Goal: Information Seeking & Learning: Learn about a topic

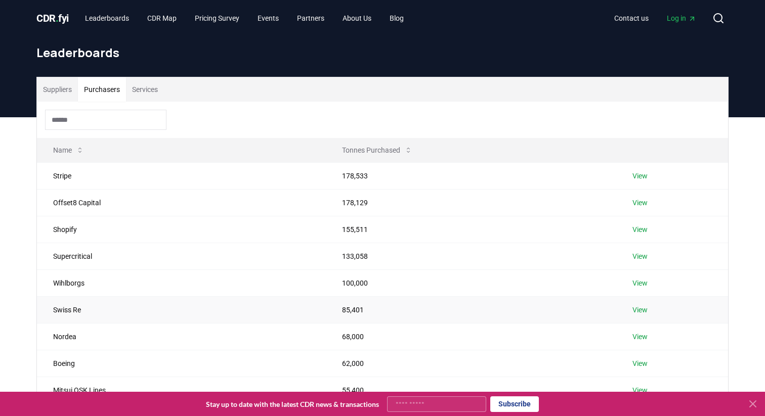
scroll to position [114, 0]
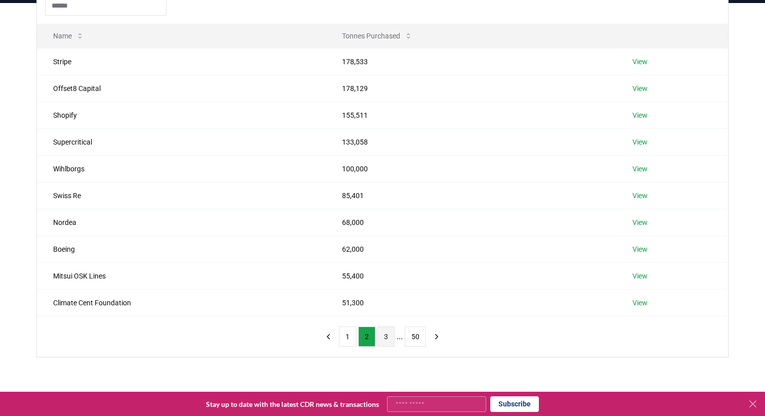
click at [386, 332] on button "3" at bounding box center [385, 337] width 17 height 20
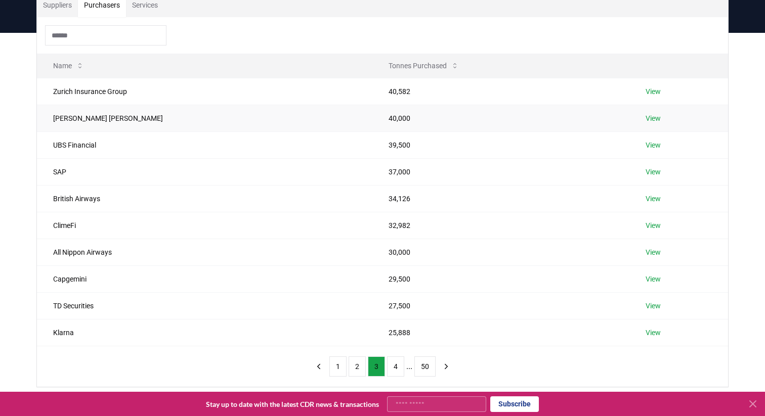
scroll to position [86, 0]
click at [451, 64] on icon at bounding box center [455, 64] width 8 height 8
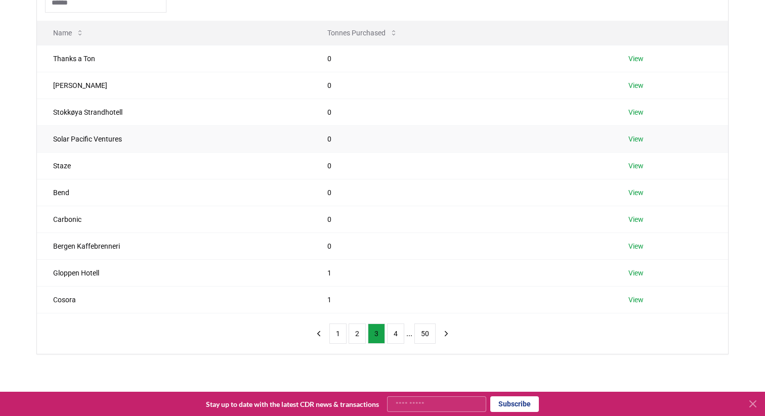
scroll to position [118, 0]
click at [332, 327] on button "1" at bounding box center [337, 333] width 17 height 20
click at [352, 331] on button "1" at bounding box center [347, 333] width 17 height 20
click at [366, 333] on button "2" at bounding box center [366, 333] width 17 height 20
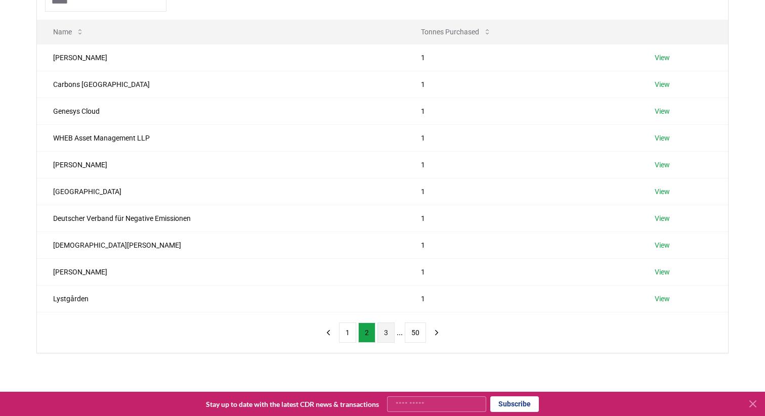
click at [387, 335] on button "3" at bounding box center [385, 333] width 17 height 20
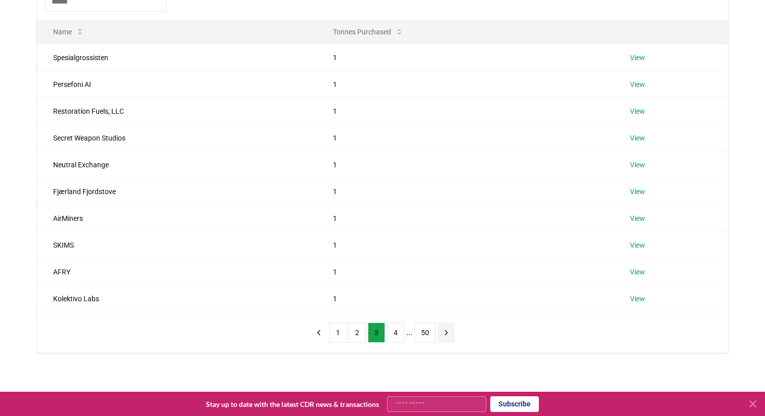
click at [449, 328] on icon "next page" at bounding box center [446, 332] width 9 height 9
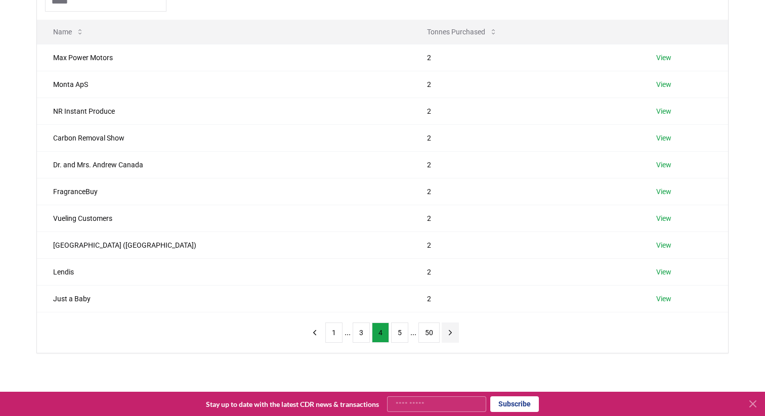
click at [453, 333] on icon "next page" at bounding box center [450, 332] width 9 height 9
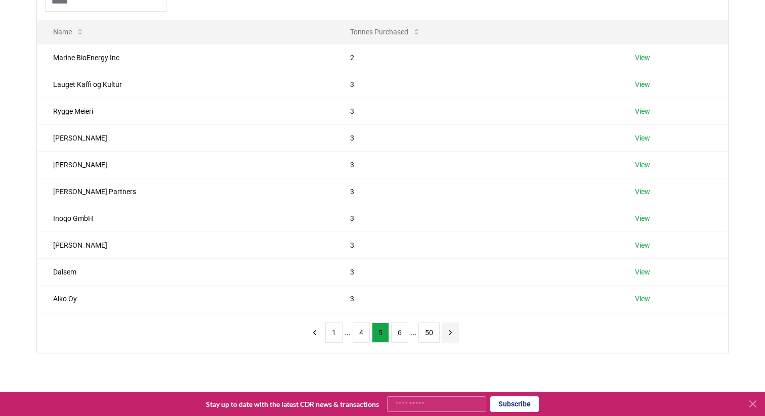
click at [453, 333] on icon "next page" at bounding box center [450, 332] width 9 height 9
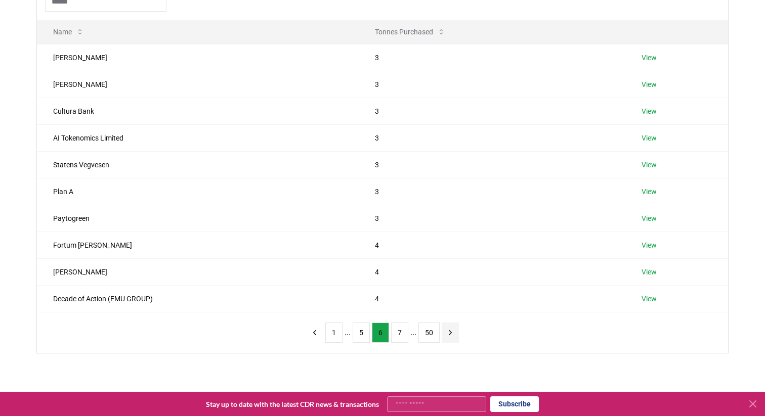
click at [453, 333] on icon "next page" at bounding box center [450, 332] width 9 height 9
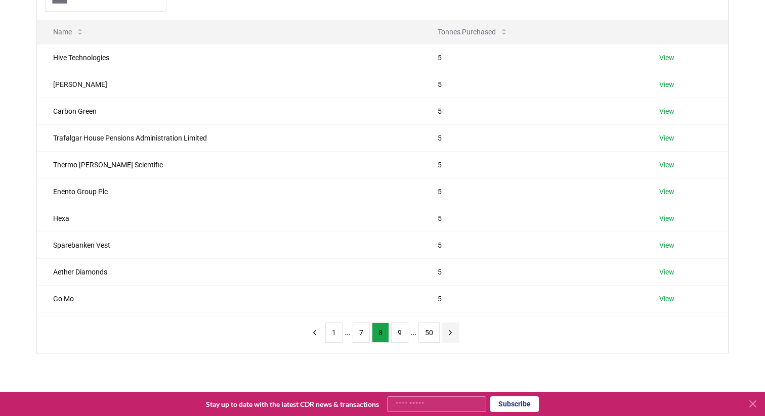
click at [453, 333] on icon "next page" at bounding box center [450, 332] width 9 height 9
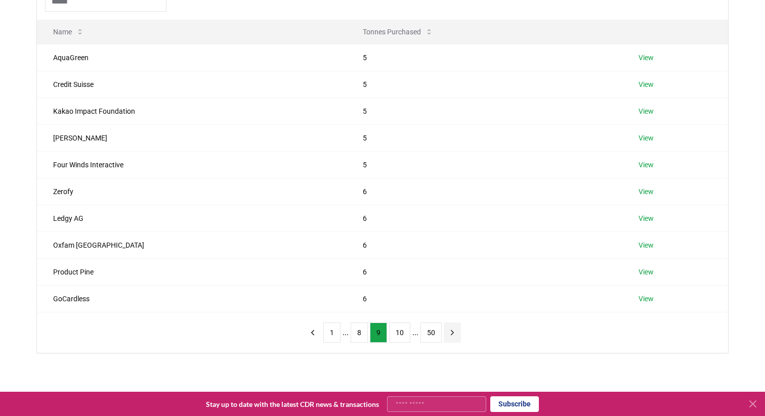
click at [453, 333] on icon "next page" at bounding box center [452, 332] width 3 height 5
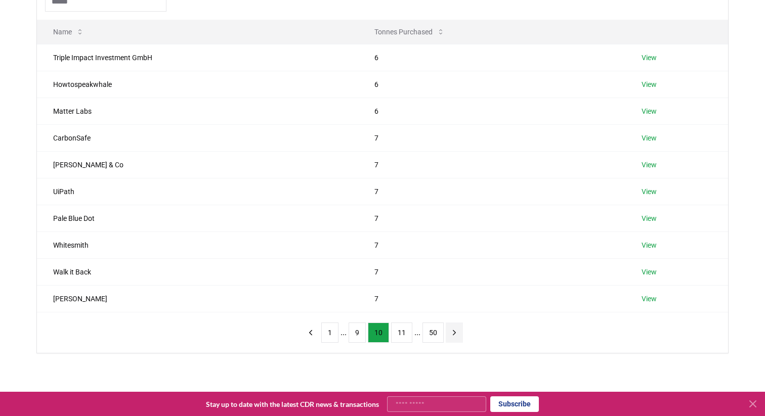
click at [453, 333] on icon "next page" at bounding box center [454, 332] width 9 height 9
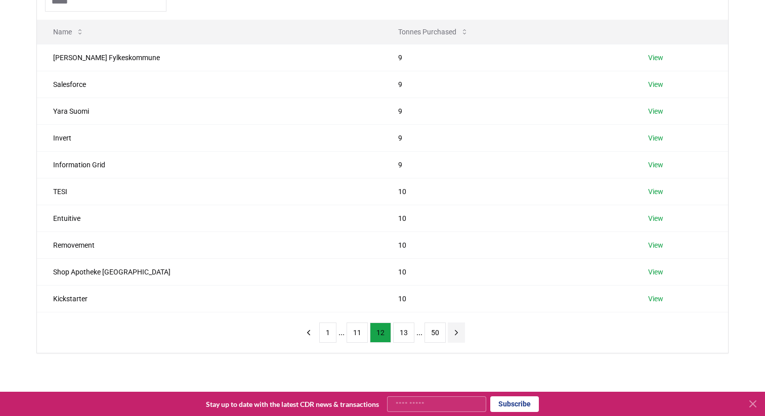
click at [453, 333] on icon "next page" at bounding box center [456, 332] width 9 height 9
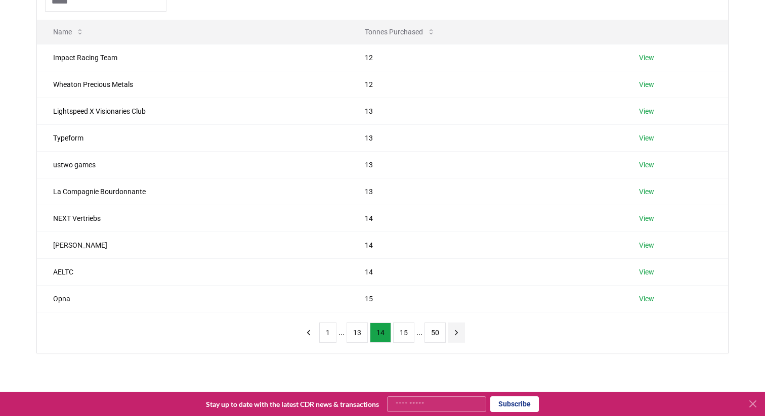
click at [453, 333] on icon "next page" at bounding box center [456, 332] width 9 height 9
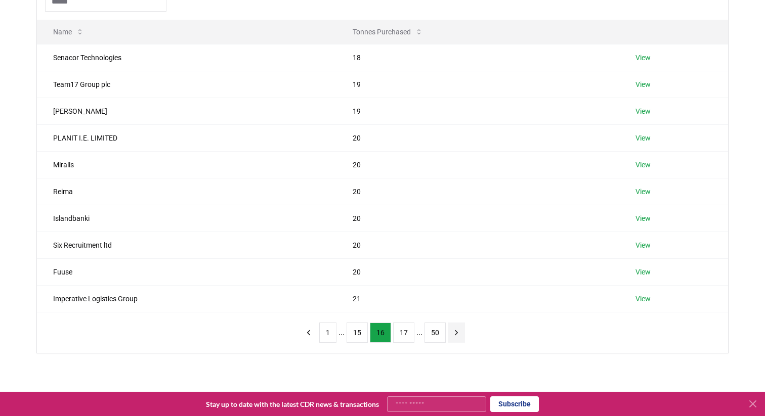
click at [453, 333] on icon "next page" at bounding box center [456, 332] width 9 height 9
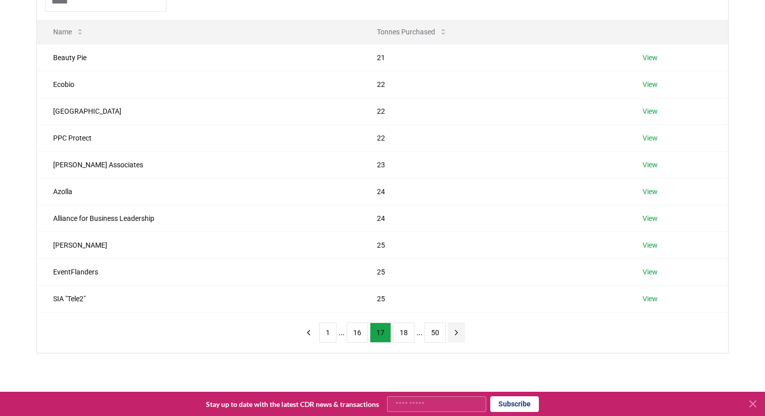
click at [453, 333] on icon "next page" at bounding box center [456, 332] width 9 height 9
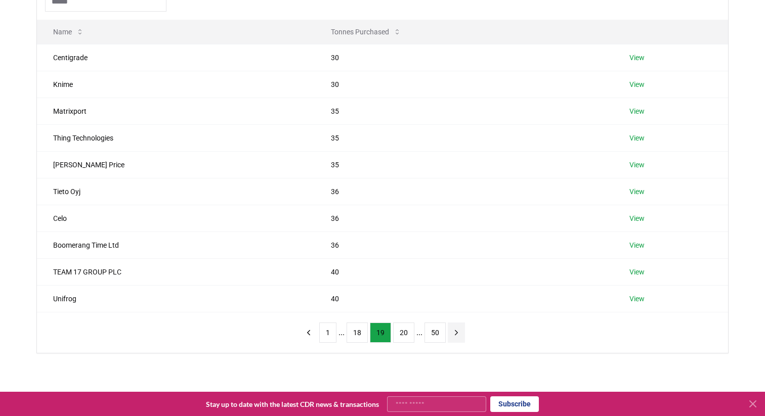
click at [453, 333] on icon "next page" at bounding box center [456, 332] width 9 height 9
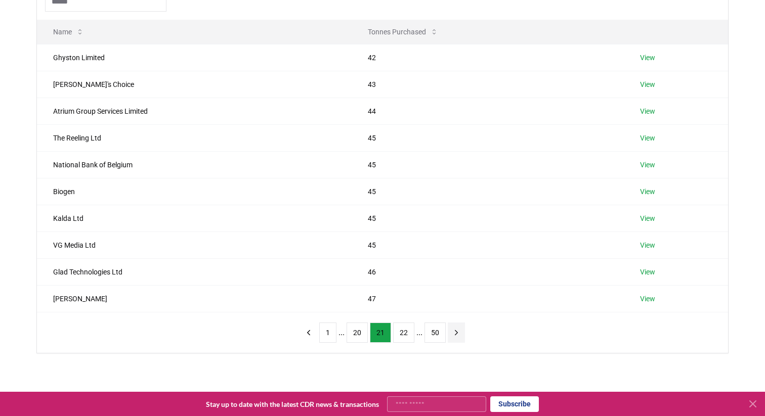
click at [453, 333] on icon "next page" at bounding box center [456, 332] width 9 height 9
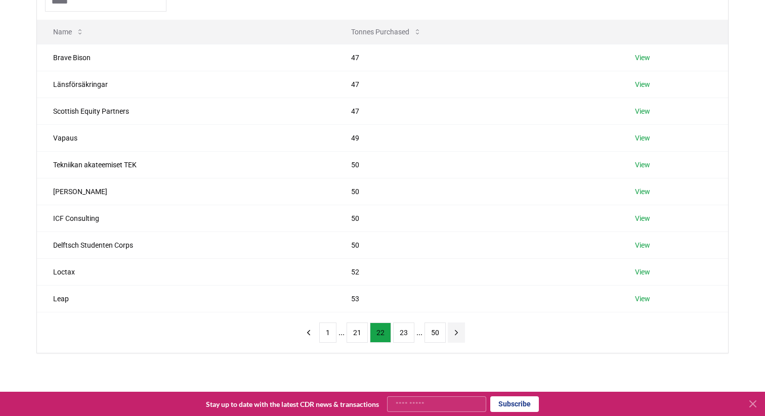
click at [453, 333] on icon "next page" at bounding box center [456, 332] width 9 height 9
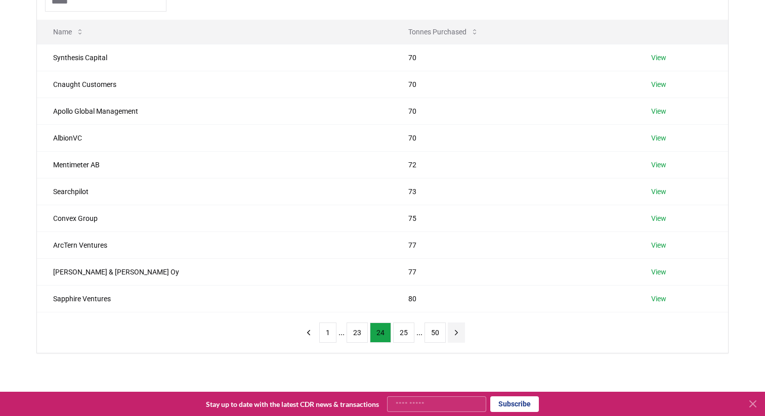
click at [453, 333] on icon "next page" at bounding box center [456, 332] width 9 height 9
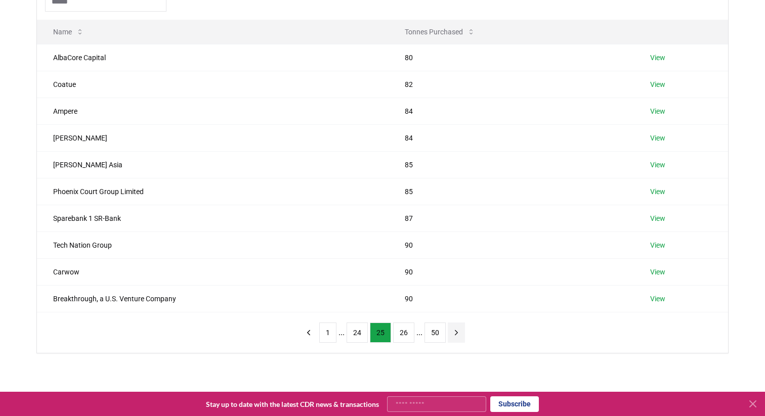
click at [453, 333] on icon "next page" at bounding box center [456, 332] width 9 height 9
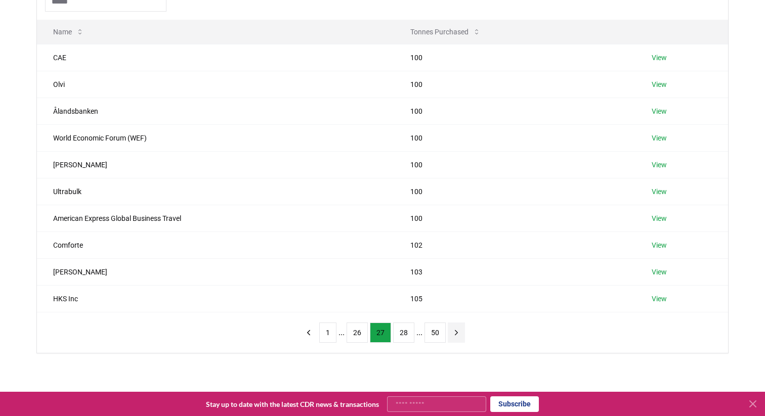
click at [453, 333] on icon "next page" at bounding box center [456, 332] width 9 height 9
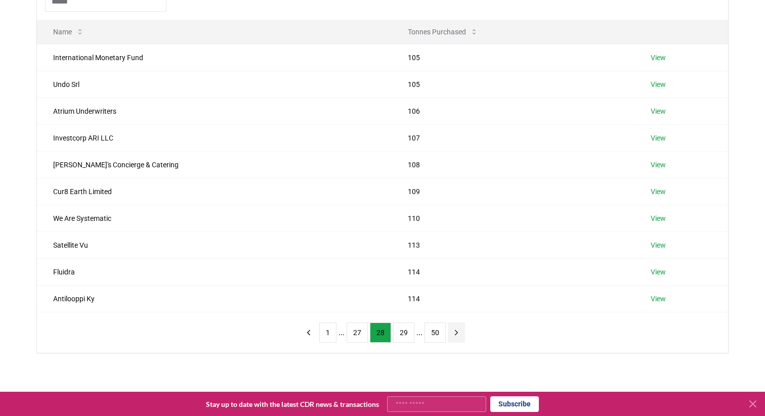
click at [453, 333] on icon "next page" at bounding box center [456, 332] width 9 height 9
click at [453, 333] on button "next page" at bounding box center [456, 333] width 17 height 20
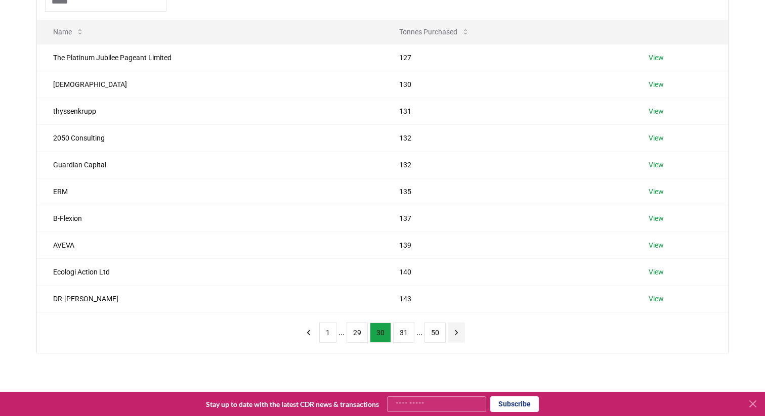
click at [453, 333] on icon "next page" at bounding box center [456, 332] width 9 height 9
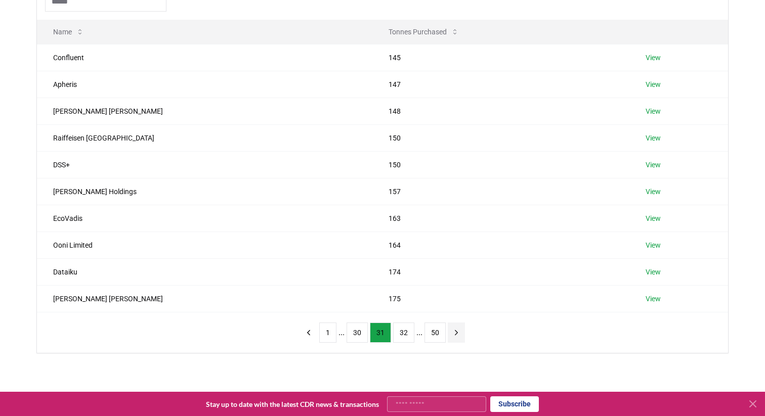
click at [453, 333] on icon "next page" at bounding box center [456, 332] width 9 height 9
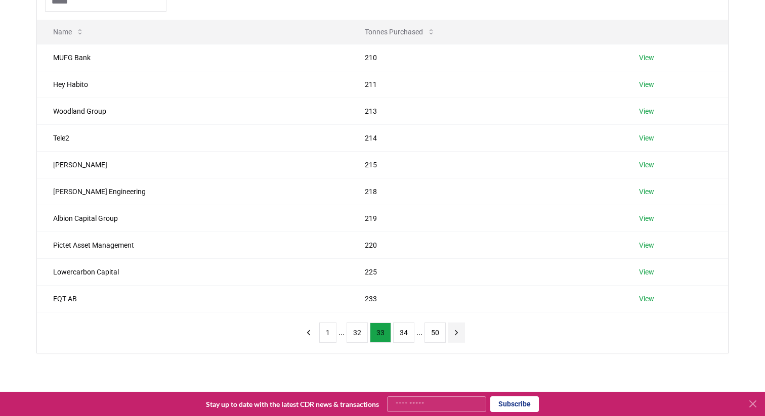
click at [453, 333] on button "next page" at bounding box center [456, 333] width 17 height 20
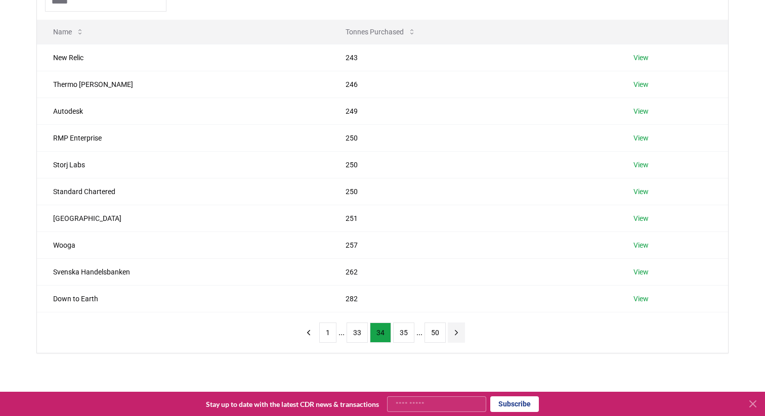
click at [453, 333] on button "next page" at bounding box center [456, 333] width 17 height 20
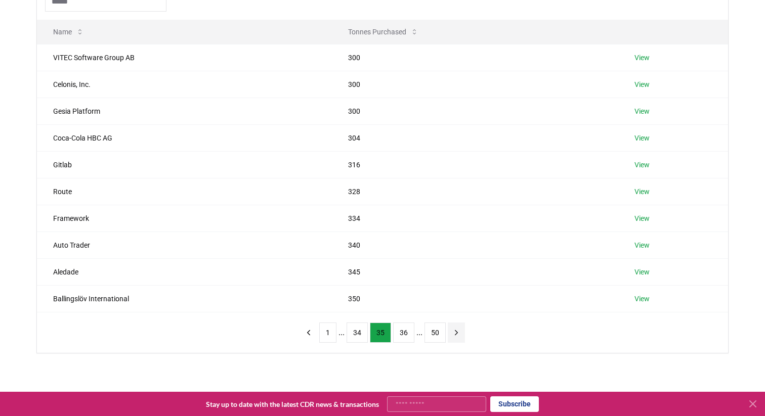
click at [453, 333] on button "next page" at bounding box center [456, 333] width 17 height 20
click at [453, 333] on icon "next page" at bounding box center [456, 332] width 9 height 9
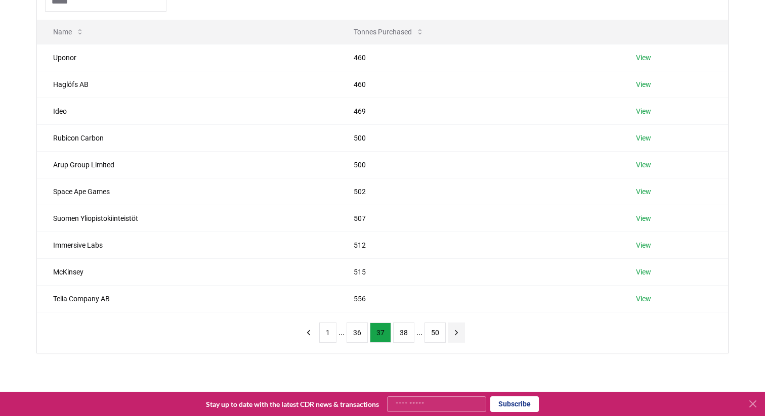
click at [453, 333] on button "next page" at bounding box center [456, 333] width 17 height 20
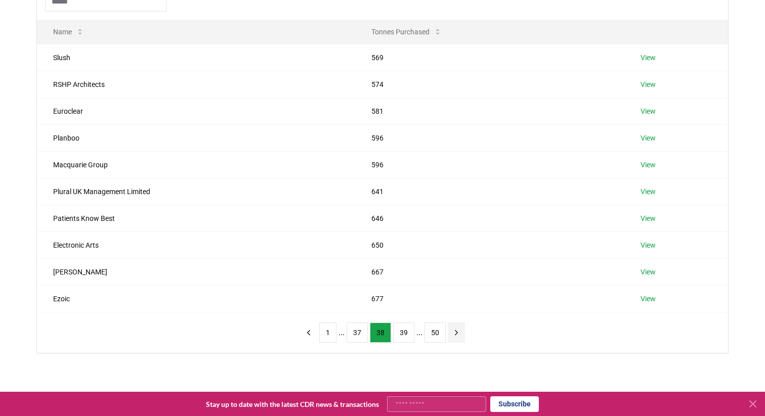
click at [453, 333] on button "next page" at bounding box center [456, 333] width 17 height 20
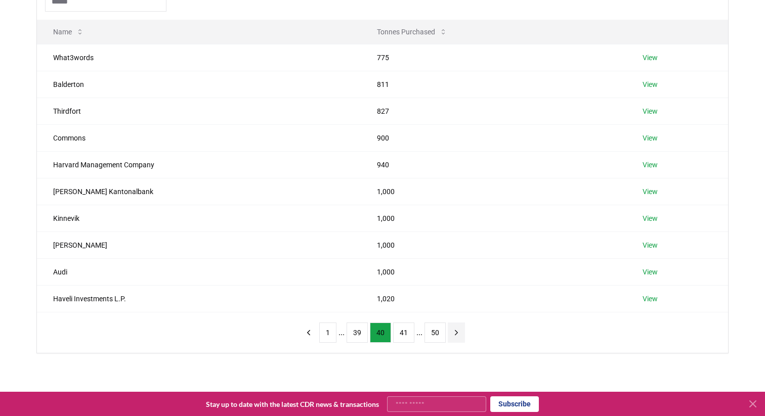
click at [453, 333] on icon "next page" at bounding box center [456, 332] width 9 height 9
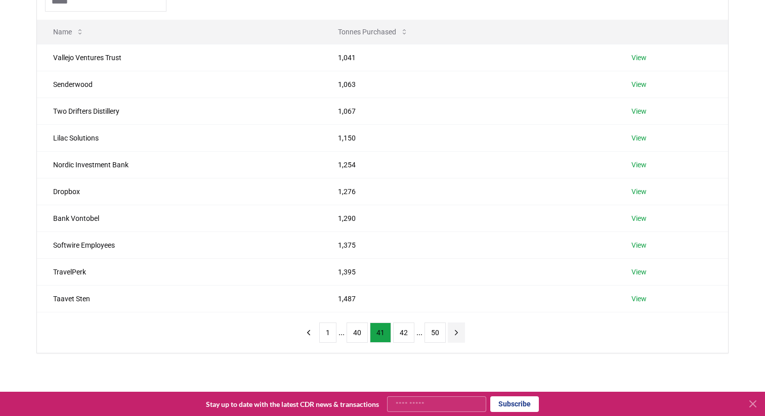
click at [453, 333] on icon "next page" at bounding box center [456, 332] width 9 height 9
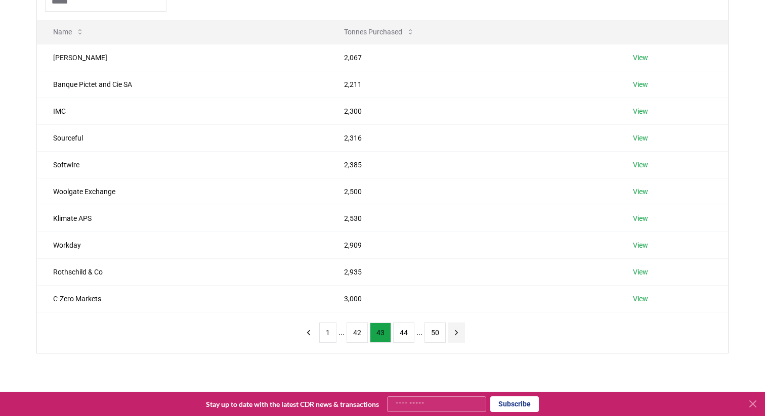
click at [453, 333] on button "next page" at bounding box center [456, 333] width 17 height 20
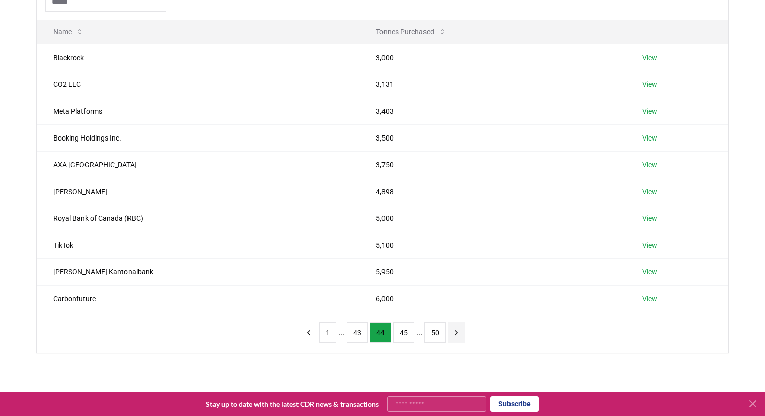
click at [453, 333] on button "next page" at bounding box center [456, 333] width 17 height 20
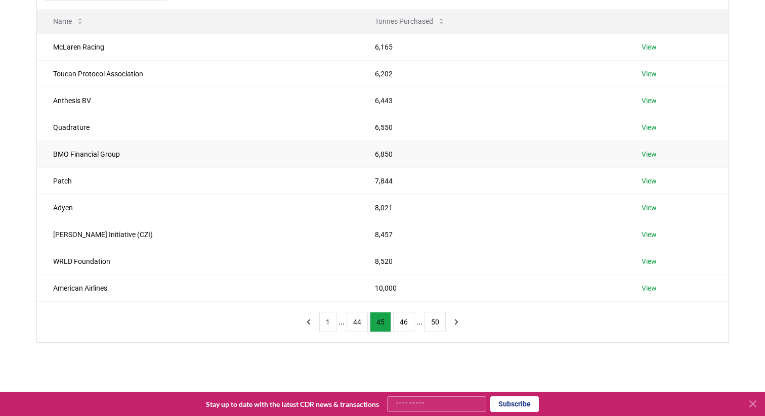
scroll to position [0, 0]
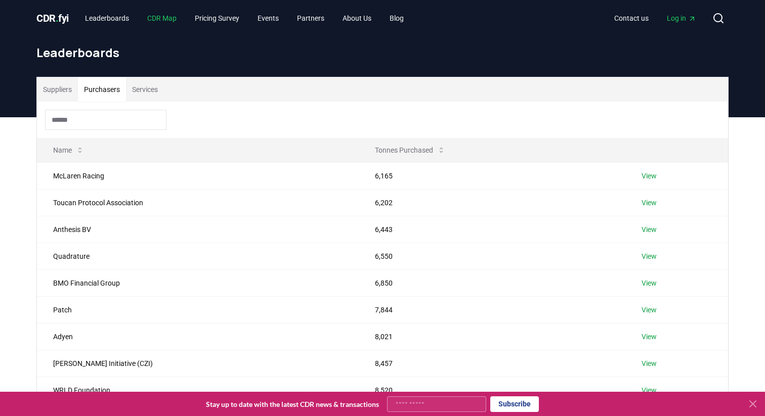
click at [162, 13] on link "CDR Map" at bounding box center [162, 18] width 46 height 18
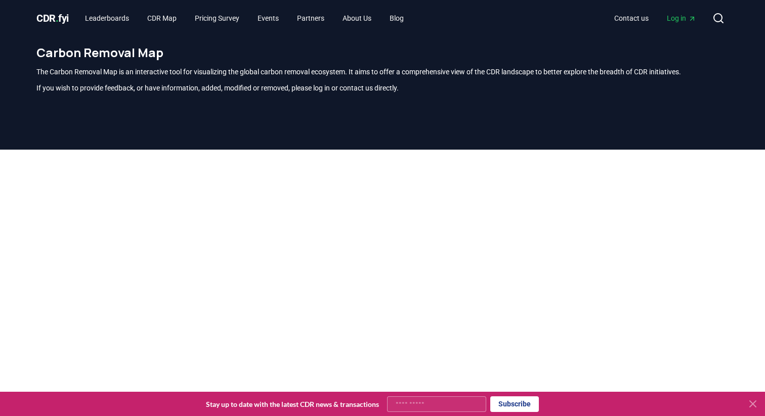
click at [755, 403] on icon at bounding box center [753, 404] width 12 height 12
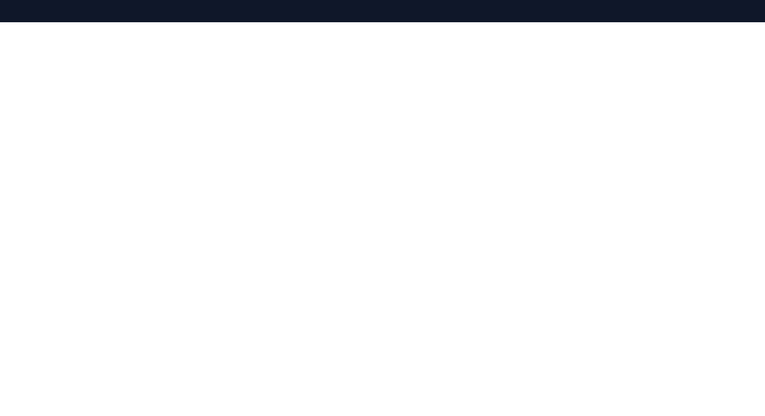
scroll to position [141, 0]
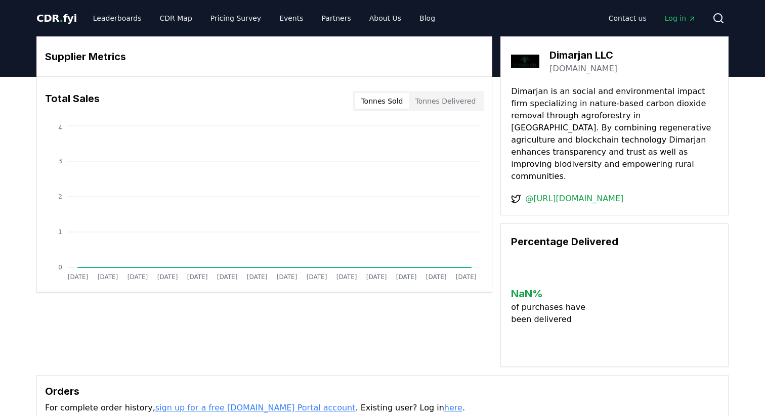
click at [382, 101] on button "Tonnes Sold" at bounding box center [382, 101] width 54 height 16
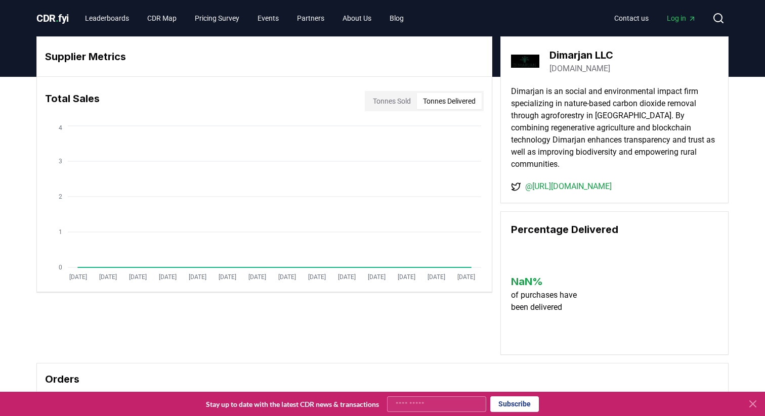
click at [433, 102] on button "Tonnes Delivered" at bounding box center [449, 101] width 65 height 16
click at [402, 102] on button "Tonnes Sold" at bounding box center [392, 101] width 50 height 16
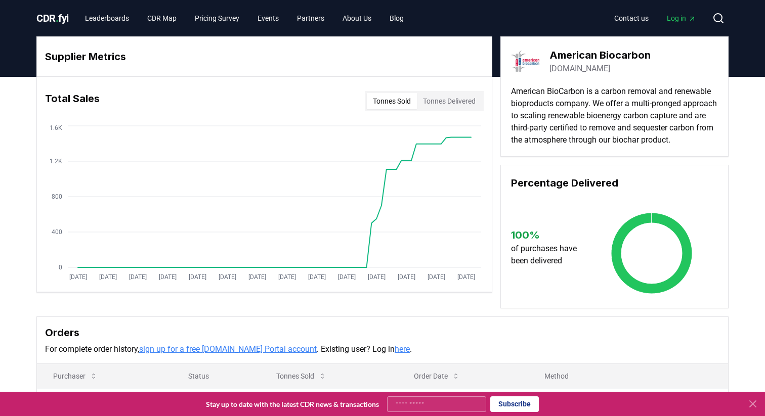
click at [464, 95] on button "Tonnes Delivered" at bounding box center [449, 101] width 65 height 16
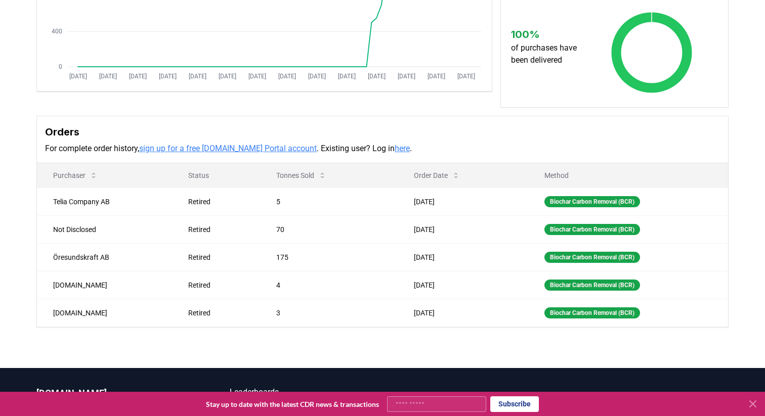
scroll to position [200, 0]
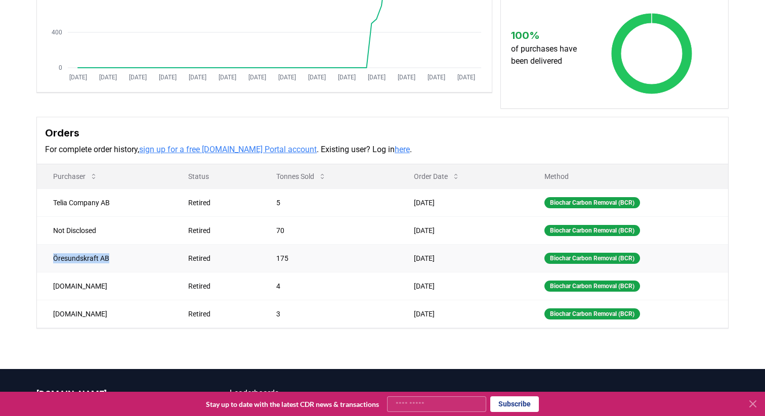
drag, startPoint x: 111, startPoint y: 271, endPoint x: 43, endPoint y: 269, distance: 68.8
click at [43, 269] on td "Öresundskraft AB" at bounding box center [104, 258] width 135 height 28
